Goal: Check status

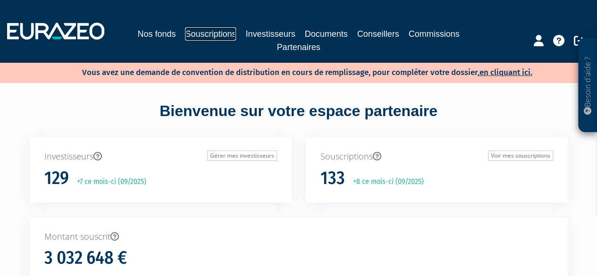
click at [213, 34] on link "Souscriptions" at bounding box center [210, 33] width 51 height 13
click at [216, 37] on link "Souscriptions" at bounding box center [210, 33] width 51 height 13
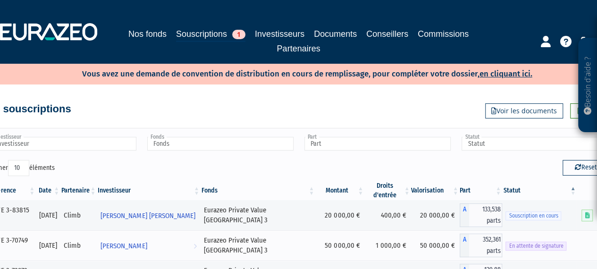
click at [49, 143] on input "Investisseur" at bounding box center [63, 144] width 146 height 14
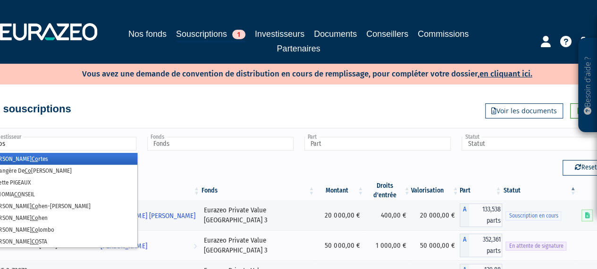
type input "cost"
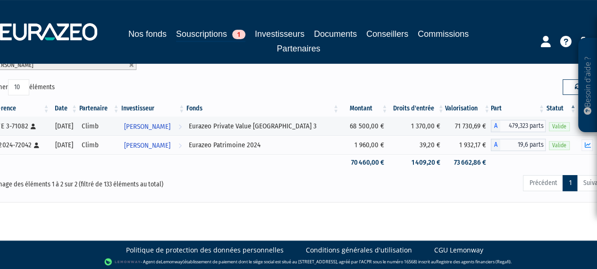
scroll to position [44, 0]
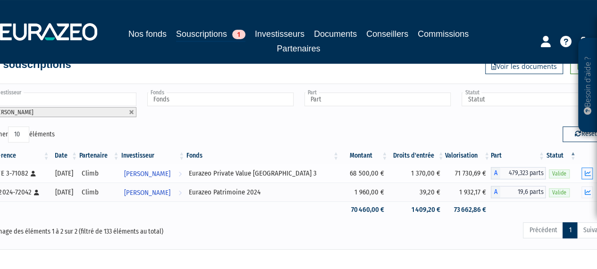
click at [586, 174] on icon "button" at bounding box center [587, 173] width 6 height 6
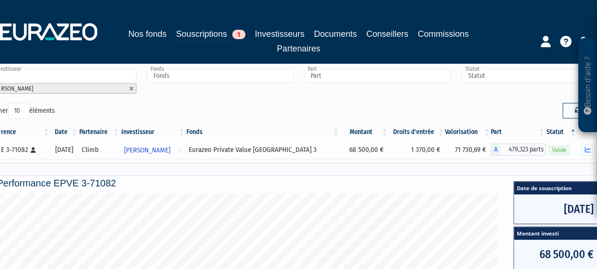
scroll to position [54, 0]
